Goal: Information Seeking & Learning: Learn about a topic

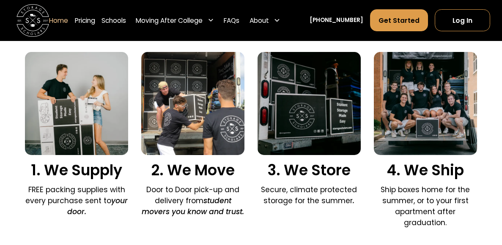
scroll to position [563, 0]
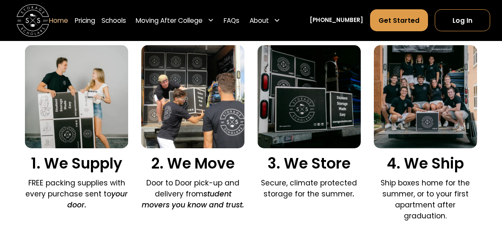
click at [299, 111] on img at bounding box center [309, 96] width 103 height 103
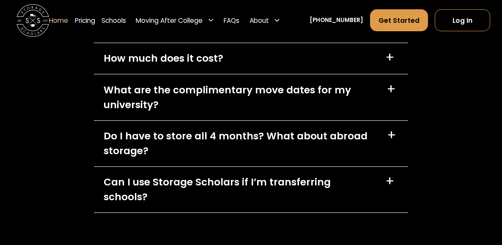
scroll to position [2354, 0]
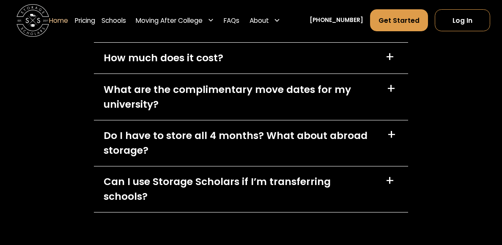
click at [334, 85] on div "What are the complimentary move dates for my university?" at bounding box center [240, 98] width 273 height 30
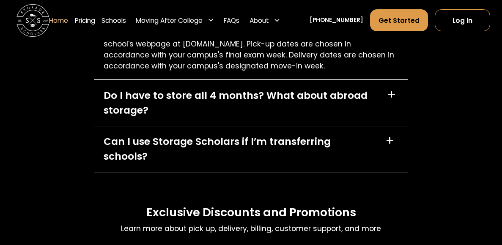
scroll to position [2447, 0]
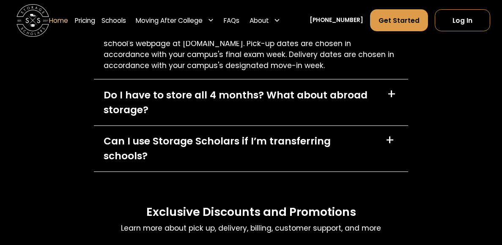
click at [334, 85] on div "Do I have to store all 4 months? What about abroad storage? +" at bounding box center [251, 103] width 314 height 46
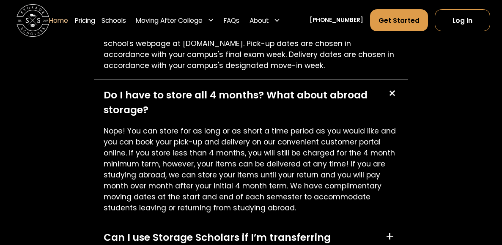
click at [334, 85] on div "Do I have to store all 4 months? What about abroad storage? +" at bounding box center [251, 103] width 314 height 46
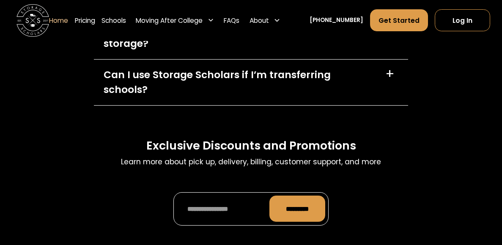
scroll to position [2514, 0]
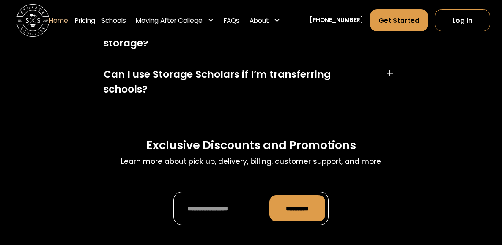
click at [334, 85] on div "Can I use Storage Scholars if I’m transferring schools? +" at bounding box center [251, 82] width 314 height 46
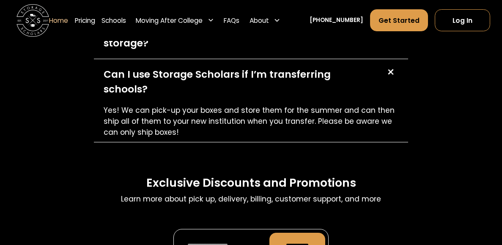
click at [334, 85] on div "Can I use Storage Scholars if I’m transferring schools? +" at bounding box center [251, 82] width 314 height 46
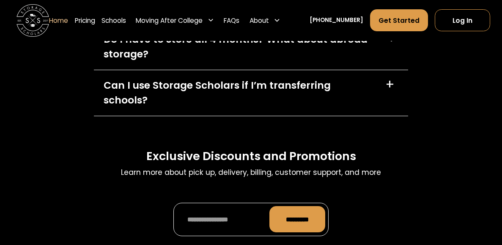
scroll to position [2502, 0]
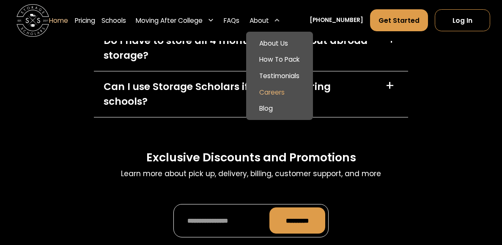
click at [287, 93] on link "Careers" at bounding box center [280, 92] width 60 height 17
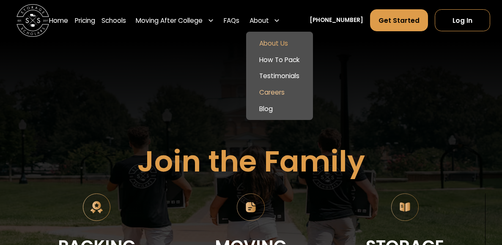
click at [283, 46] on link "About Us" at bounding box center [280, 43] width 60 height 17
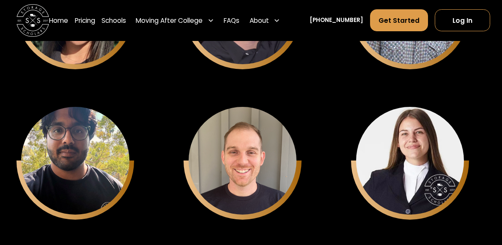
scroll to position [2735, 0]
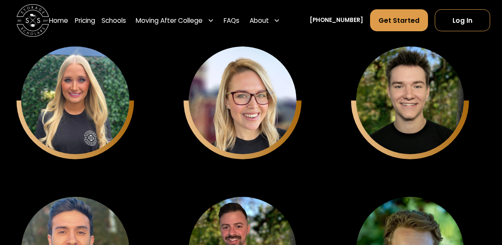
scroll to position [2338, 0]
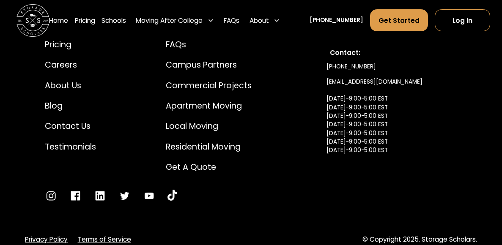
scroll to position [4308, 0]
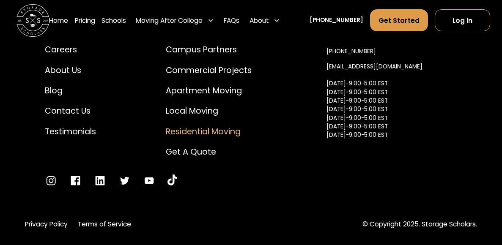
click at [212, 132] on div "Residential Moving" at bounding box center [209, 132] width 86 height 12
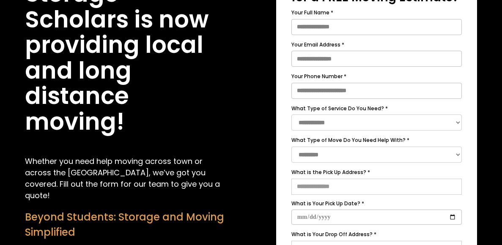
scroll to position [151, 0]
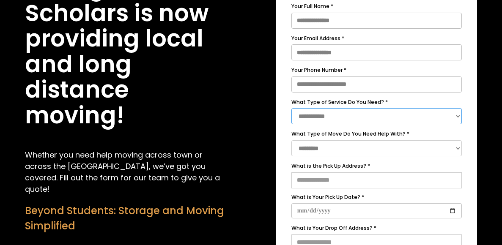
click at [316, 123] on select "**********" at bounding box center [377, 116] width 171 height 16
click at [227, 123] on div "**********" at bounding box center [251, 233] width 452 height 565
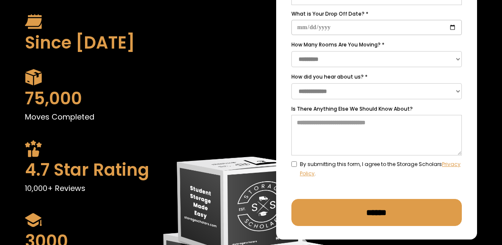
scroll to position [436, 0]
